Goal: Task Accomplishment & Management: Complete application form

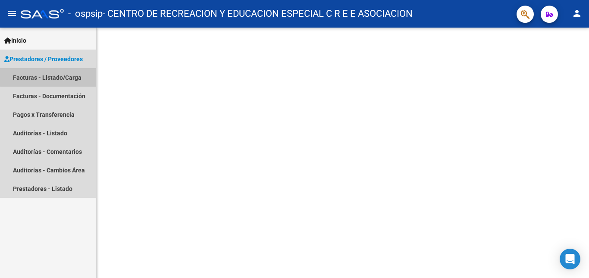
click at [72, 75] on link "Facturas - Listado/Carga" at bounding box center [48, 77] width 96 height 19
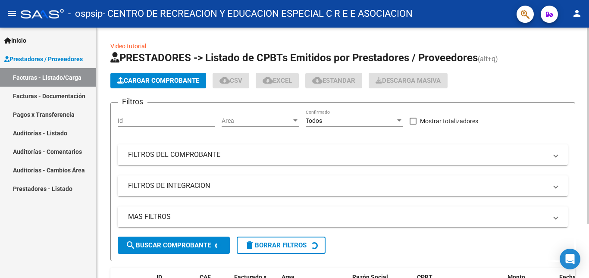
click at [169, 83] on span "Cargar Comprobante" at bounding box center [158, 81] width 82 height 8
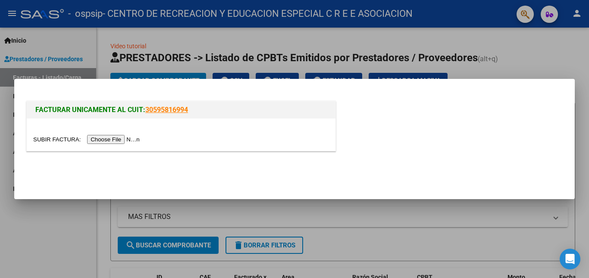
click at [123, 143] on input "file" at bounding box center [87, 139] width 109 height 9
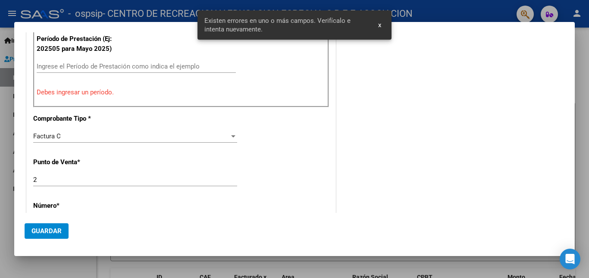
scroll to position [286, 0]
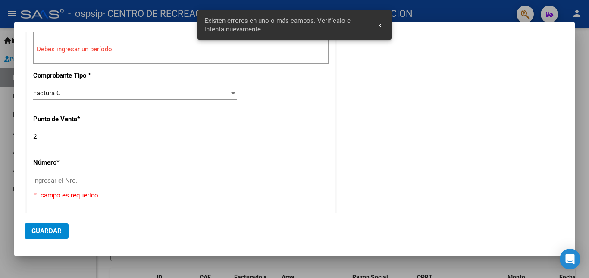
click at [124, 181] on input "Ingresar el Nro." at bounding box center [135, 181] width 204 height 8
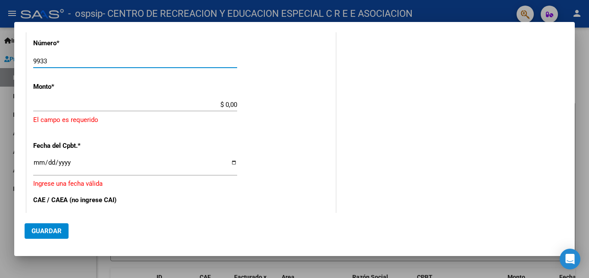
scroll to position [416, 0]
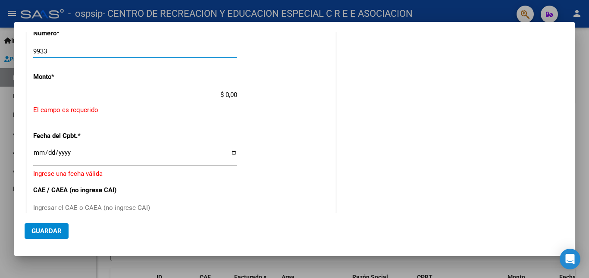
type input "9933"
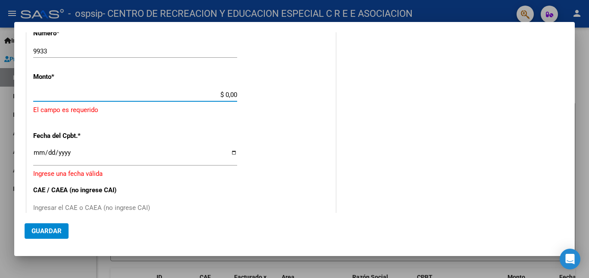
click at [94, 98] on input "$ 0,00" at bounding box center [135, 95] width 204 height 8
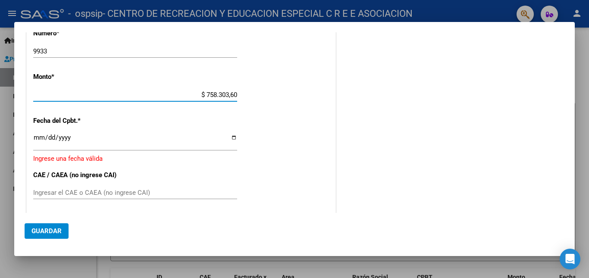
type input "$ 75.830,36"
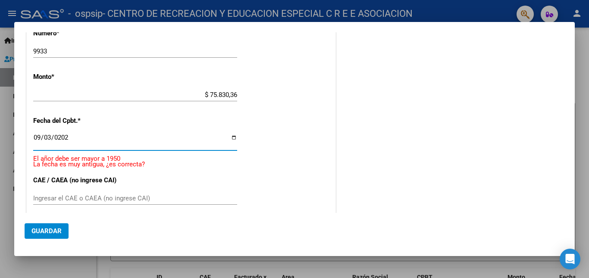
type input "[DATE]"
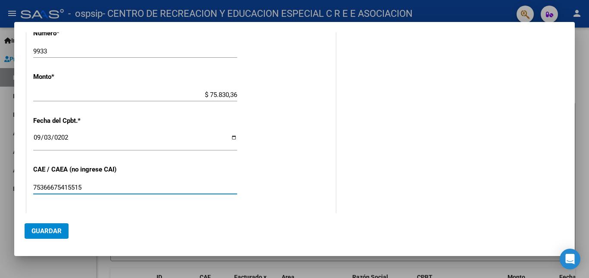
type input "75366675415515"
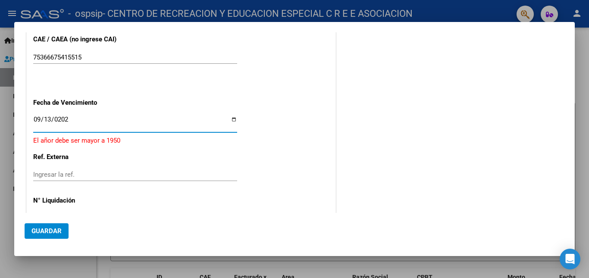
type input "[DATE]"
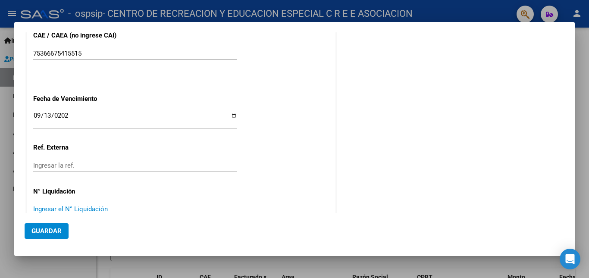
scroll to position [0, 0]
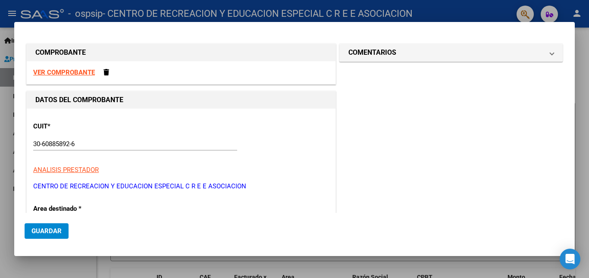
click at [52, 231] on span "Guardar" at bounding box center [46, 231] width 30 height 8
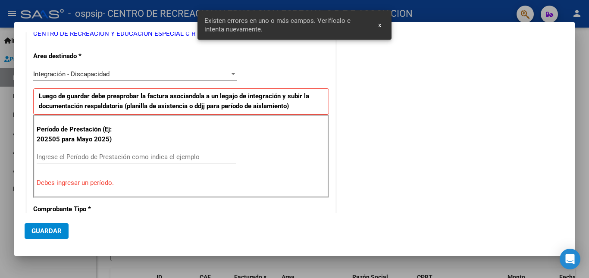
scroll to position [178, 0]
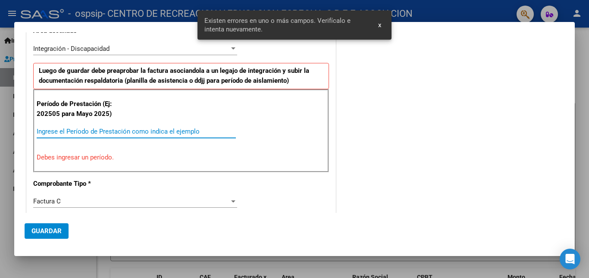
click at [47, 129] on input "Ingrese el Período de Prestación como indica el ejemplo" at bounding box center [136, 132] width 199 height 8
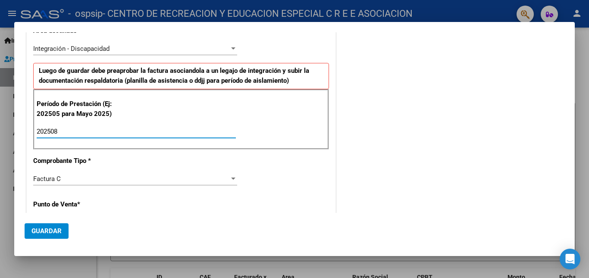
type input "202508"
click at [43, 228] on span "Guardar" at bounding box center [46, 231] width 30 height 8
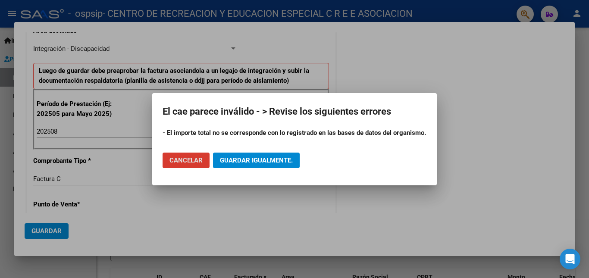
click at [183, 161] on span "Cancelar" at bounding box center [185, 160] width 33 height 8
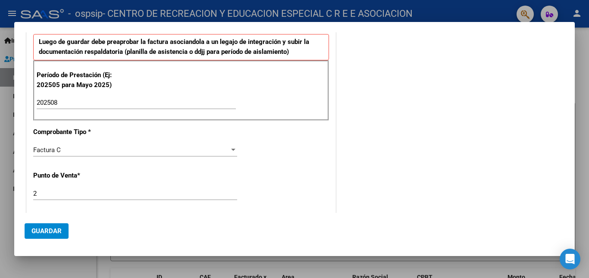
scroll to position [307, 0]
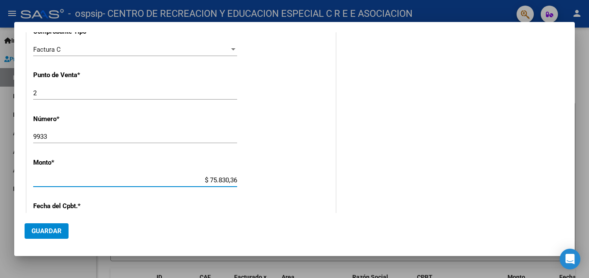
drag, startPoint x: 197, startPoint y: 179, endPoint x: 241, endPoint y: 178, distance: 43.5
click at [241, 178] on app-form-text-field "Monto * $ 75.830,36 Ingresar el monto" at bounding box center [138, 172] width 211 height 26
type input "$ 475.830,36"
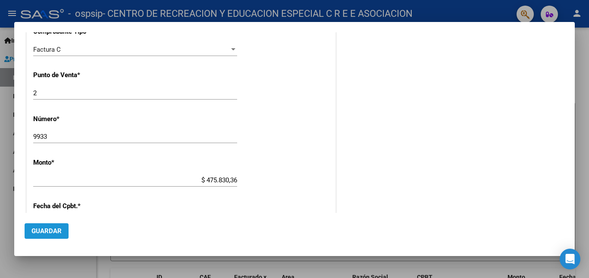
click at [41, 231] on span "Guardar" at bounding box center [46, 231] width 30 height 8
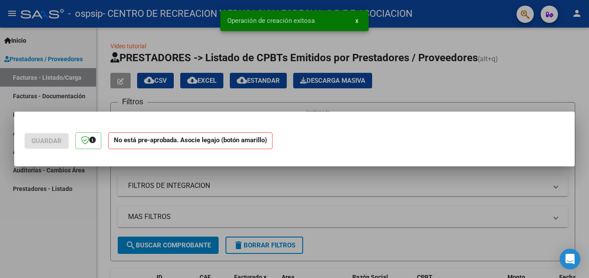
scroll to position [0, 0]
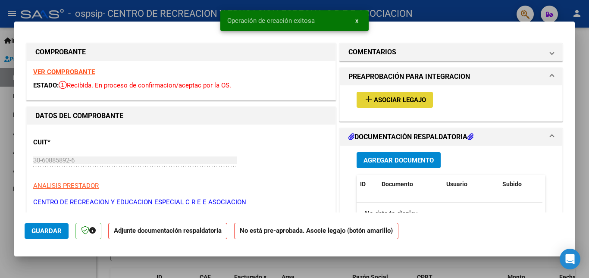
click at [409, 103] on span "Asociar Legajo" at bounding box center [400, 100] width 52 height 8
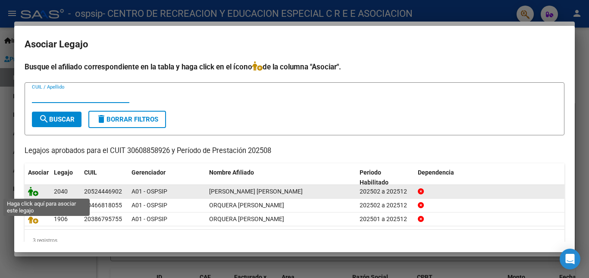
click at [32, 190] on icon at bounding box center [33, 191] width 10 height 9
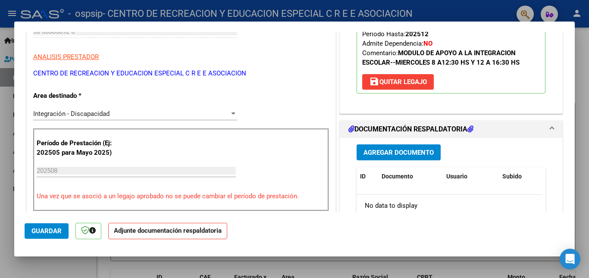
scroll to position [129, 0]
click at [384, 151] on span "Agregar Documento" at bounding box center [398, 152] width 70 height 8
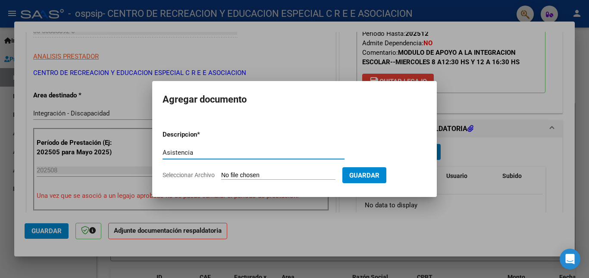
type input "Asistencia"
click at [281, 176] on input "Seleccionar Archivo" at bounding box center [278, 176] width 114 height 8
type input "C:\fakepath\Asistencia [PERSON_NAME] 08-2025.pdf"
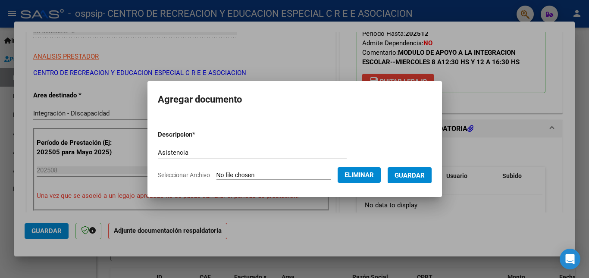
click at [425, 179] on span "Guardar" at bounding box center [409, 176] width 30 height 8
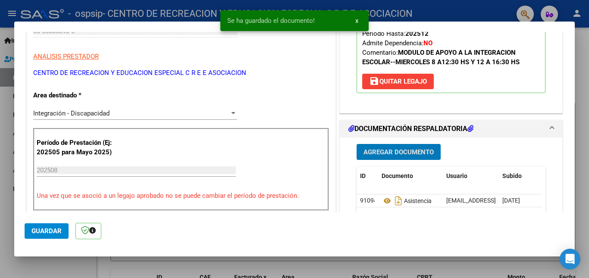
click at [407, 154] on span "Agregar Documento" at bounding box center [398, 152] width 70 height 8
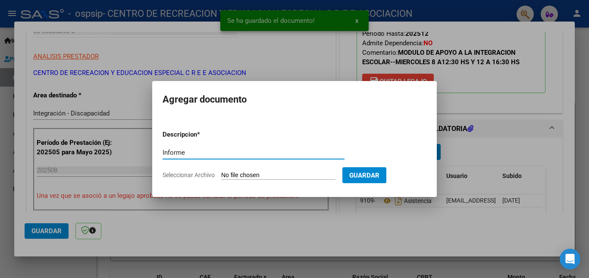
type input "Informe"
click at [241, 175] on input "Seleccionar Archivo" at bounding box center [278, 176] width 114 height 8
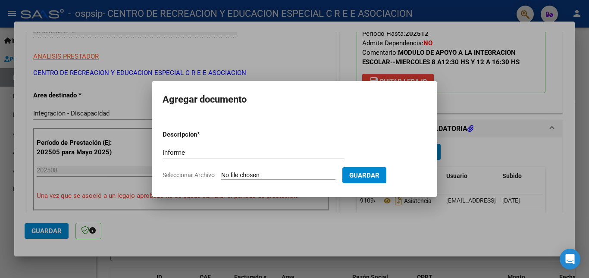
type input "C:\fakepath\Informe [PERSON_NAME] 08-2025.pdf"
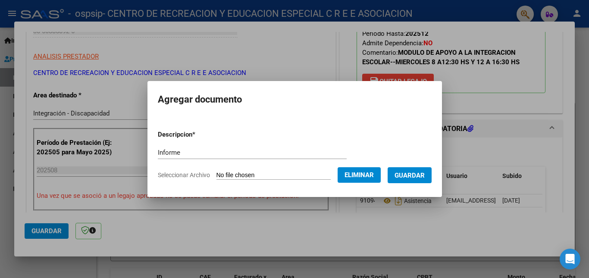
click at [418, 173] on span "Guardar" at bounding box center [409, 176] width 30 height 8
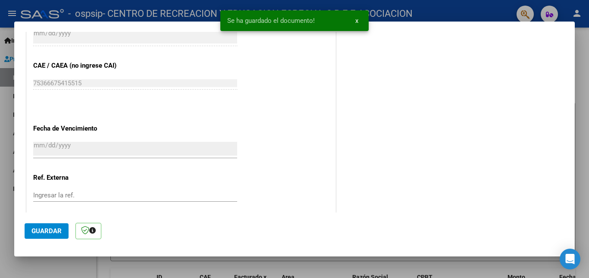
scroll to position [559, 0]
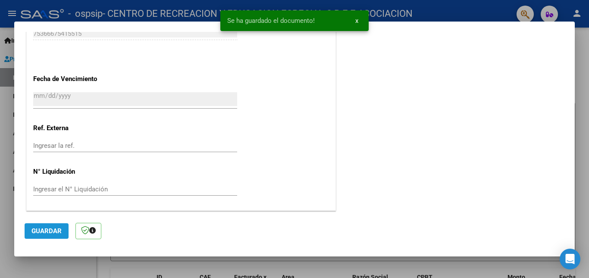
click at [46, 234] on span "Guardar" at bounding box center [46, 231] width 30 height 8
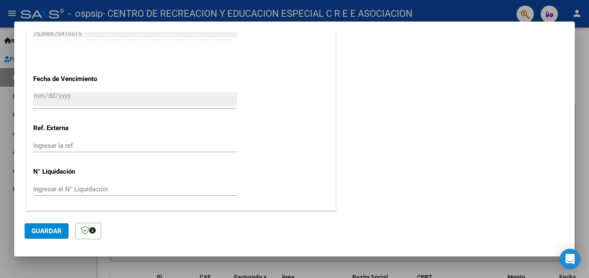
click at [199, 269] on div at bounding box center [294, 139] width 589 height 278
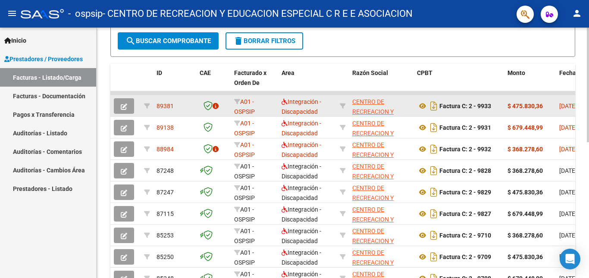
scroll to position [216, 0]
